Goal: Information Seeking & Learning: Learn about a topic

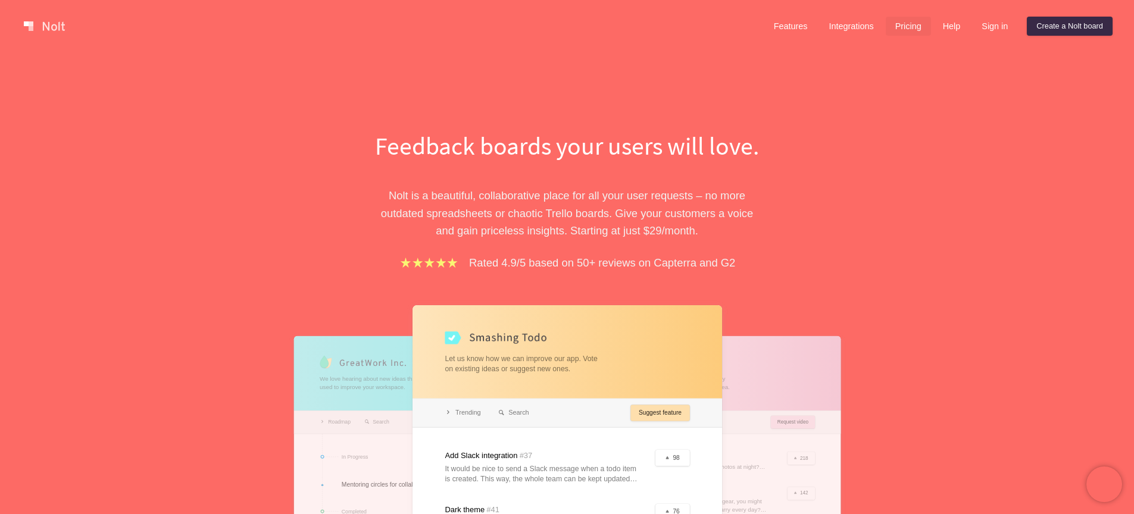
click at [907, 22] on link "Pricing" at bounding box center [908, 26] width 45 height 19
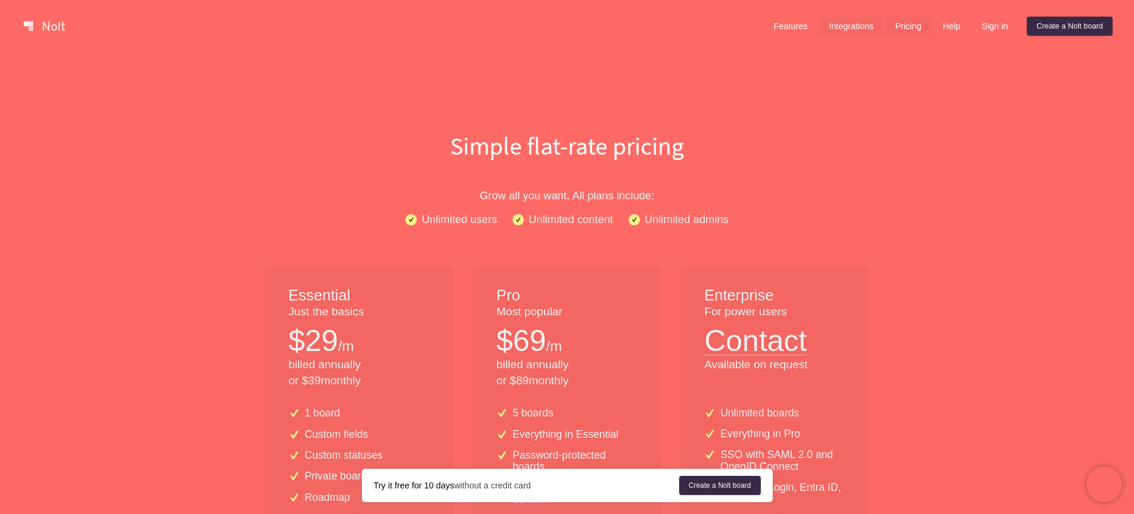
click at [848, 30] on link "Integrations" at bounding box center [851, 26] width 64 height 19
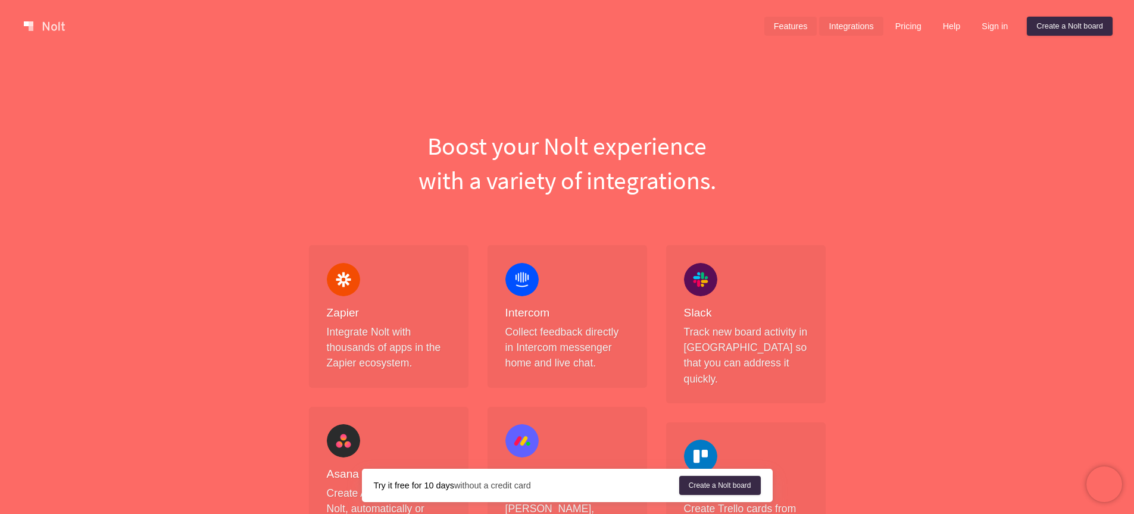
click at [781, 24] on link "Features" at bounding box center [790, 26] width 53 height 19
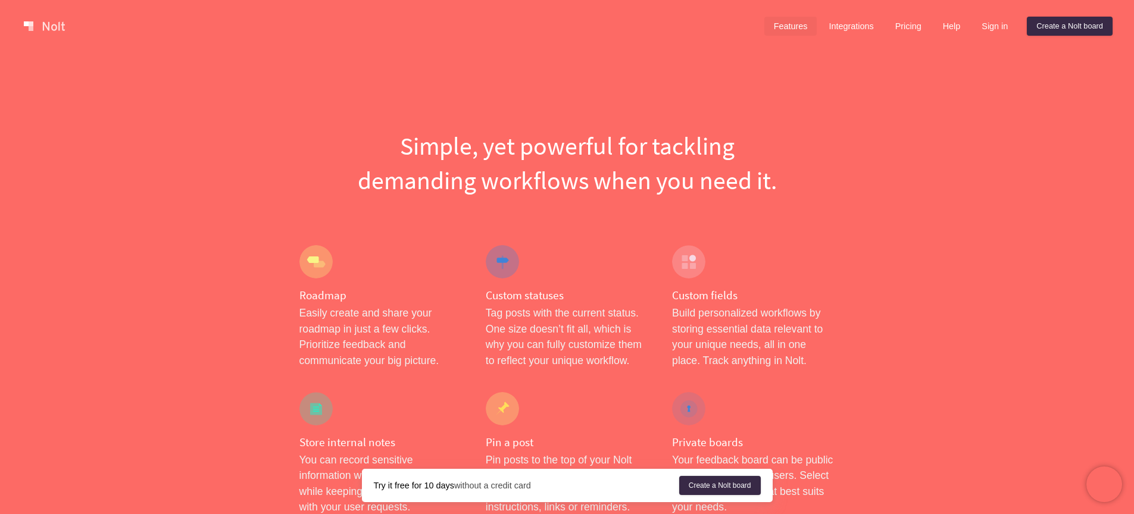
click at [50, 30] on link at bounding box center [44, 26] width 51 height 19
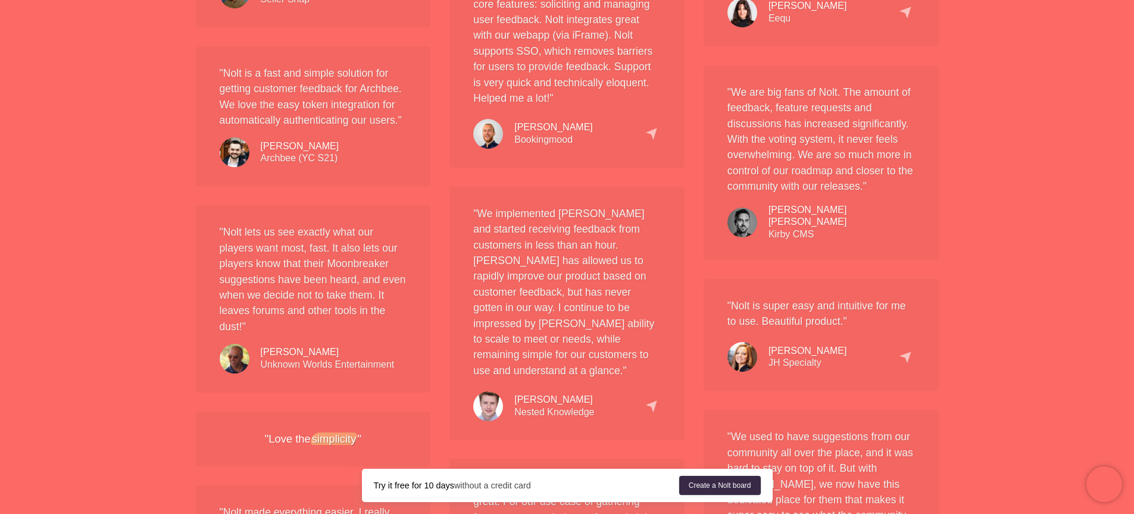
scroll to position [1195, 0]
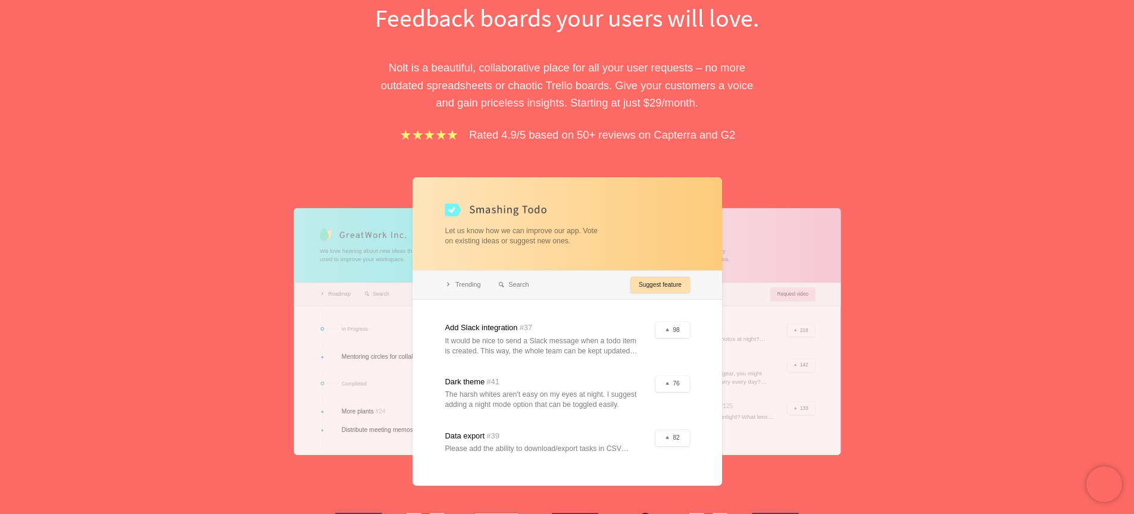
scroll to position [0, 0]
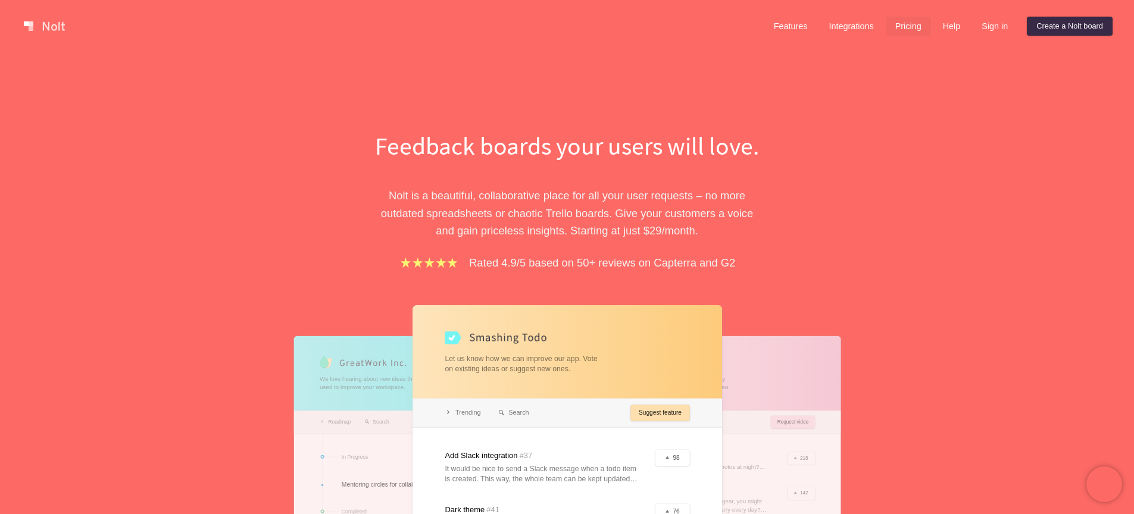
click at [917, 29] on link "Pricing" at bounding box center [908, 26] width 45 height 19
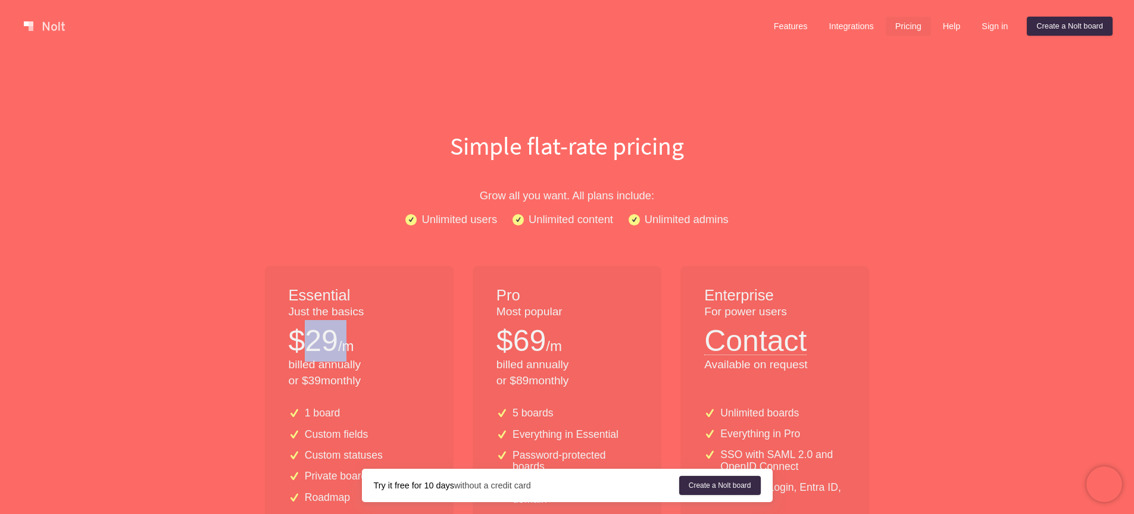
drag, startPoint x: 345, startPoint y: 336, endPoint x: 301, endPoint y: 340, distance: 44.2
click at [301, 340] on div "$ 29 /m" at bounding box center [359, 341] width 141 height 42
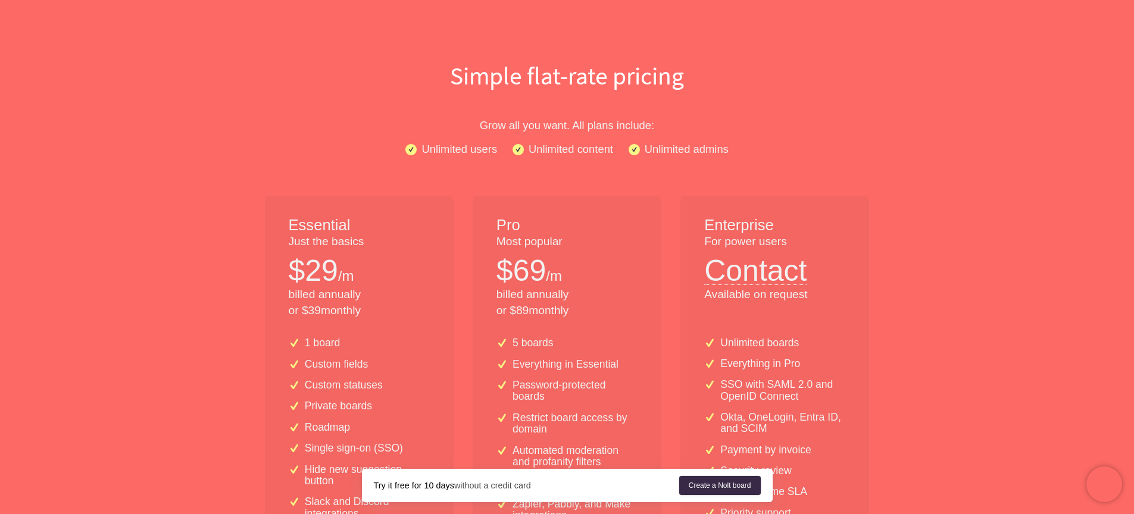
scroll to position [0, 0]
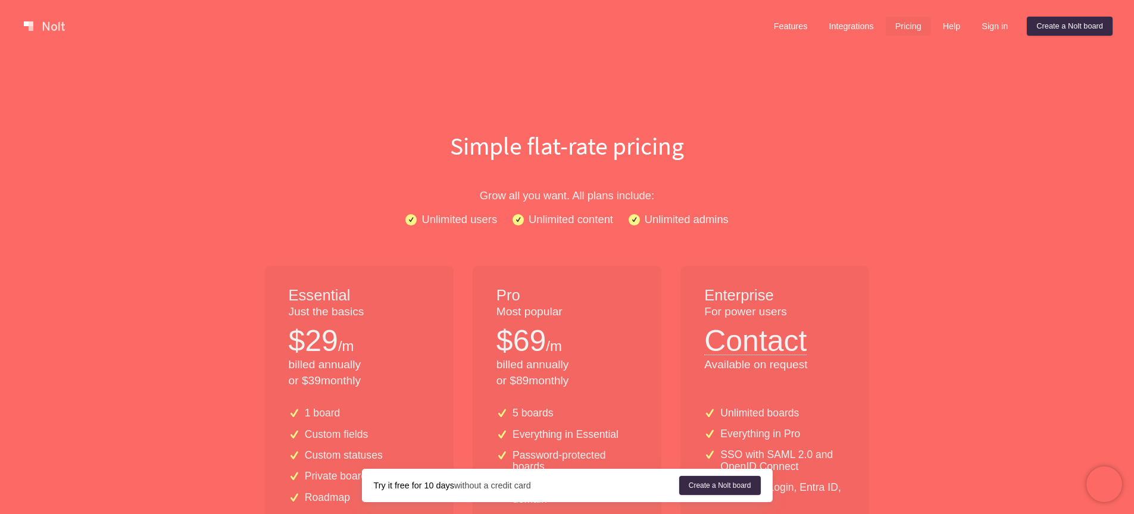
click at [56, 26] on link at bounding box center [44, 26] width 51 height 19
